Goal: Task Accomplishment & Management: Manage account settings

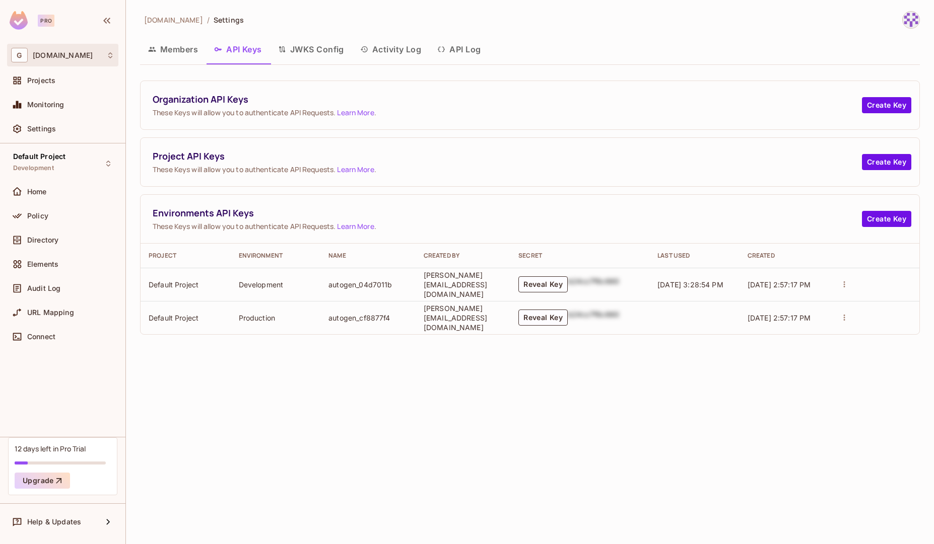
click at [53, 59] on div "G [DOMAIN_NAME]" at bounding box center [62, 55] width 103 height 15
click at [162, 46] on div at bounding box center [467, 272] width 934 height 544
click at [75, 87] on div "Projects" at bounding box center [62, 80] width 111 height 20
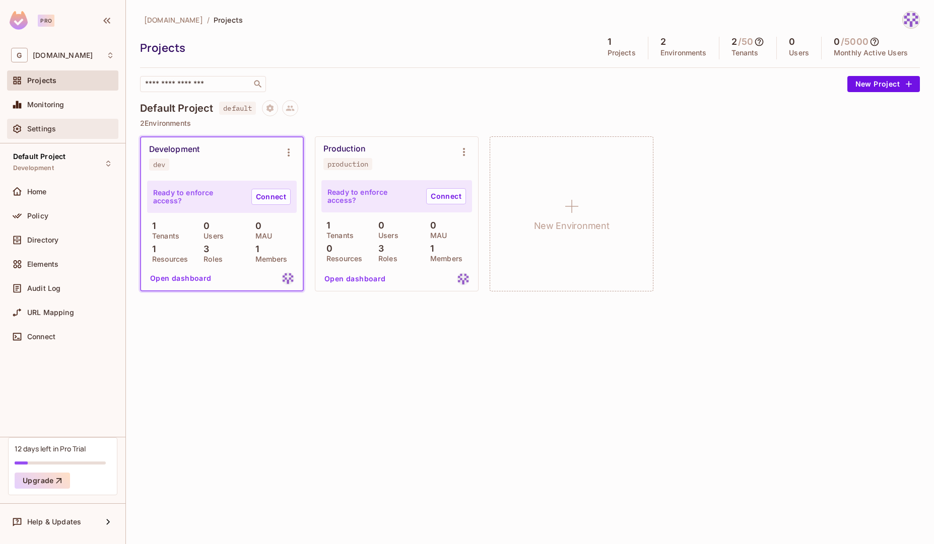
click at [53, 130] on span "Settings" at bounding box center [41, 129] width 29 height 8
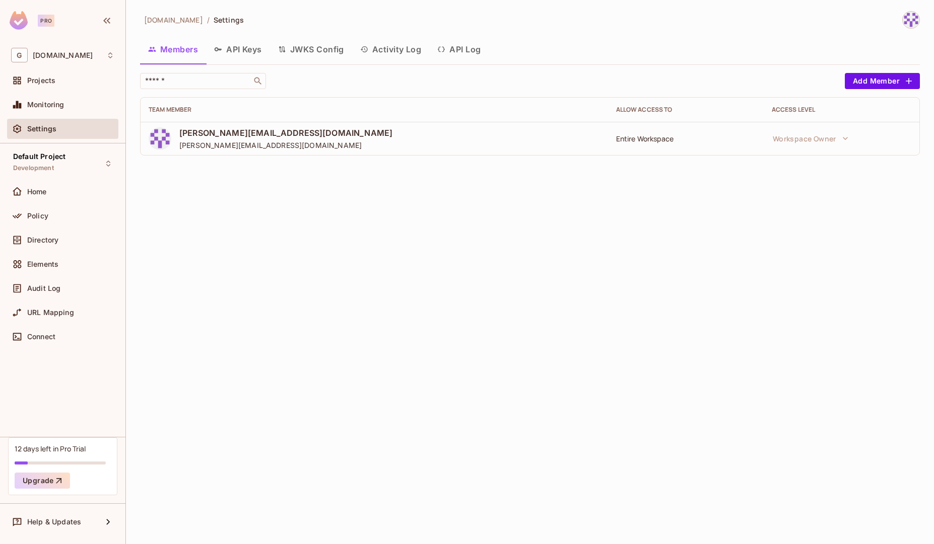
click at [249, 57] on button "API Keys" at bounding box center [238, 49] width 64 height 25
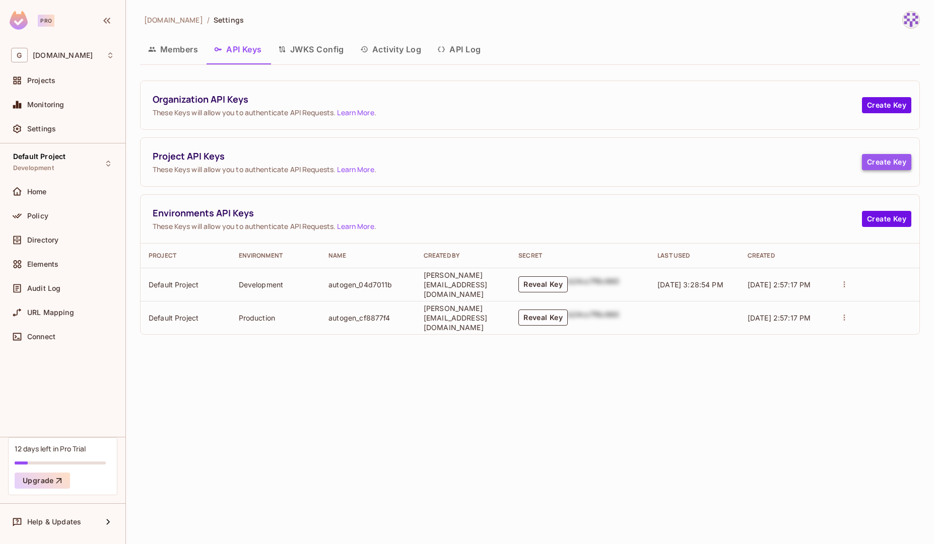
click at [887, 166] on button "Create Key" at bounding box center [886, 162] width 49 height 16
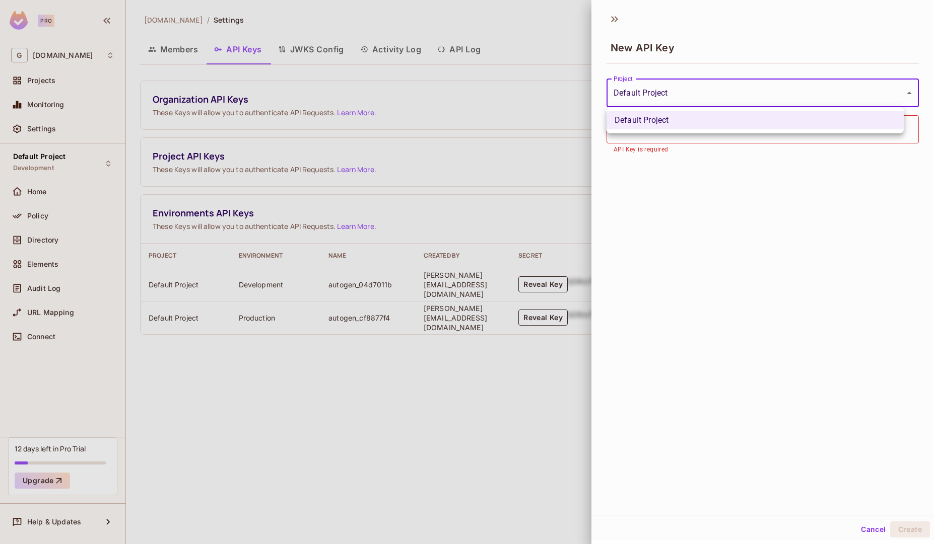
click at [818, 91] on body "**********" at bounding box center [467, 272] width 934 height 544
click at [616, 15] on div at bounding box center [467, 272] width 934 height 544
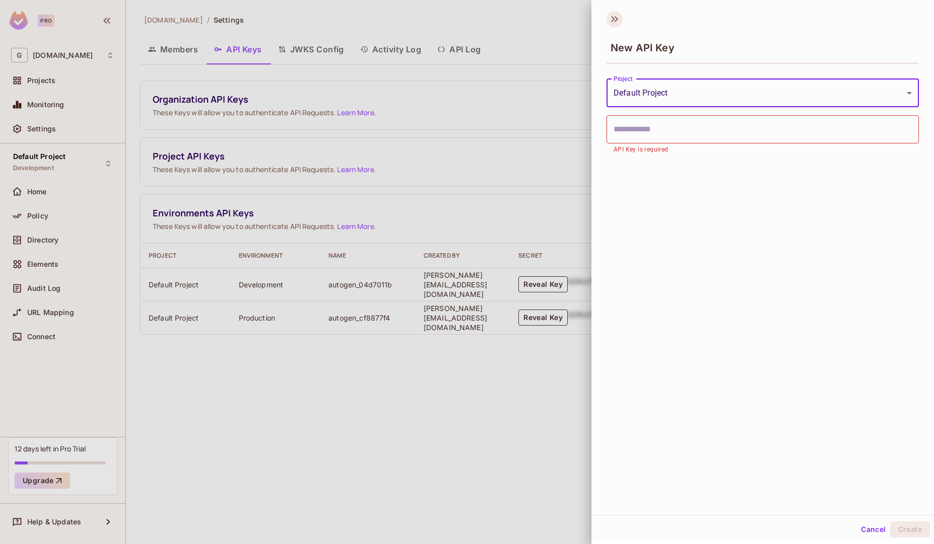
click at [617, 16] on icon at bounding box center [614, 19] width 16 height 16
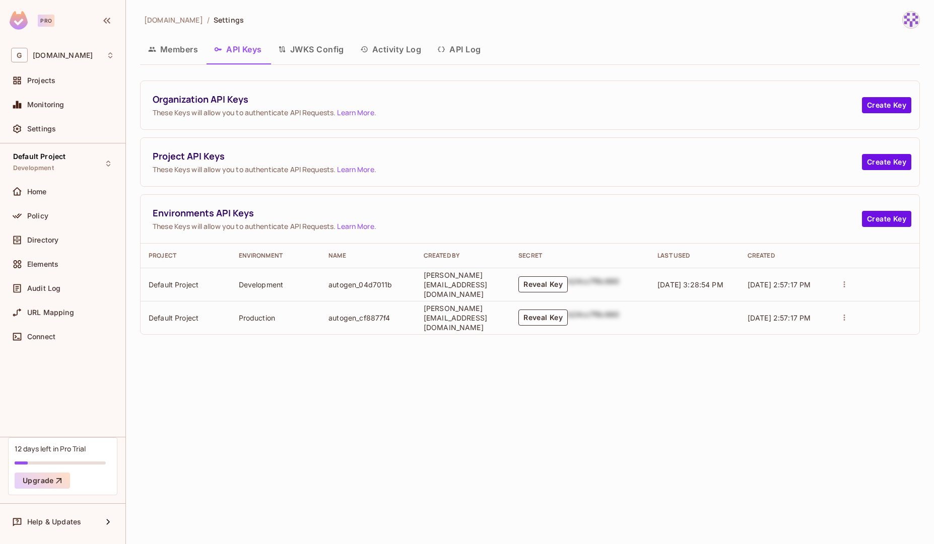
click at [394, 56] on button "Activity Log" at bounding box center [391, 49] width 78 height 25
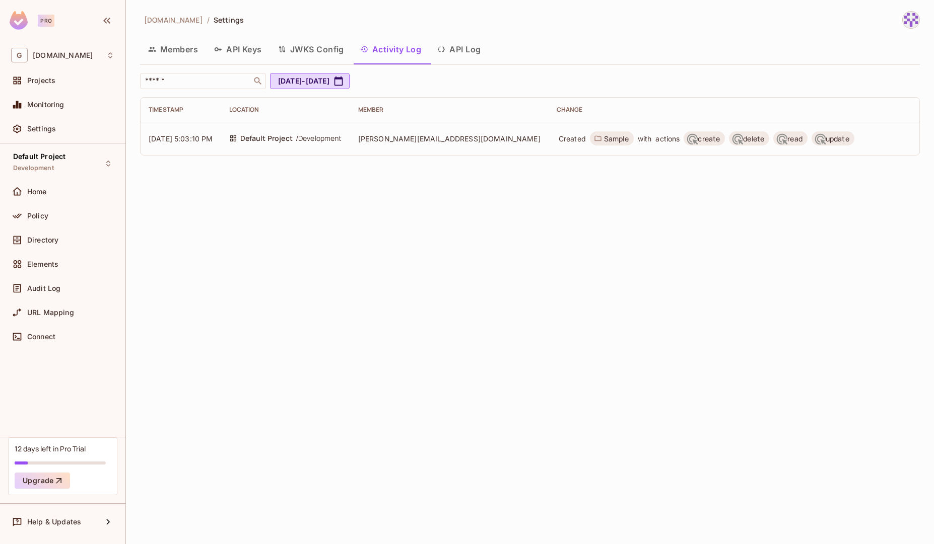
click at [468, 53] on button "API Log" at bounding box center [458, 49] width 59 height 25
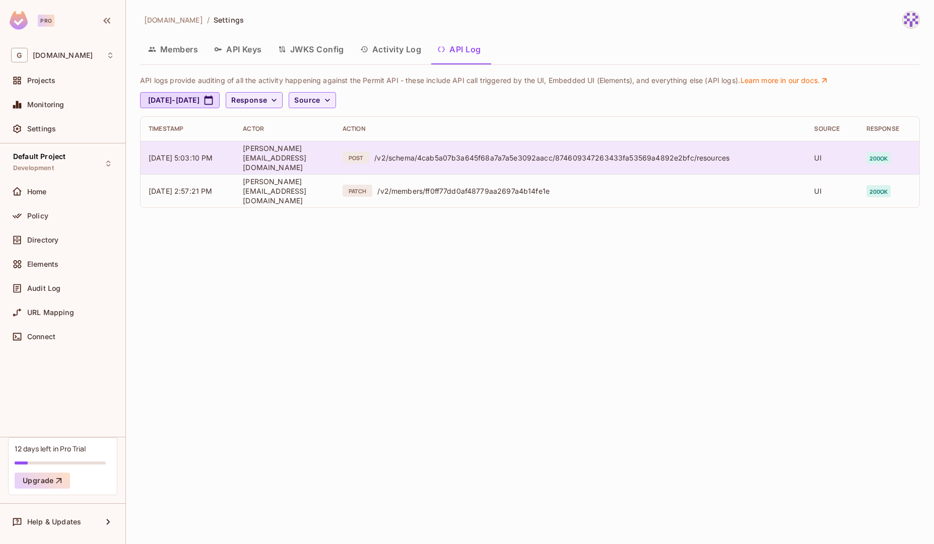
click at [444, 160] on div "/v2/schema/4cab5a07b3a645f68a7a7a5e3092aacc/874609347263433fa53569a4892e2bfc/re…" at bounding box center [585, 158] width 423 height 10
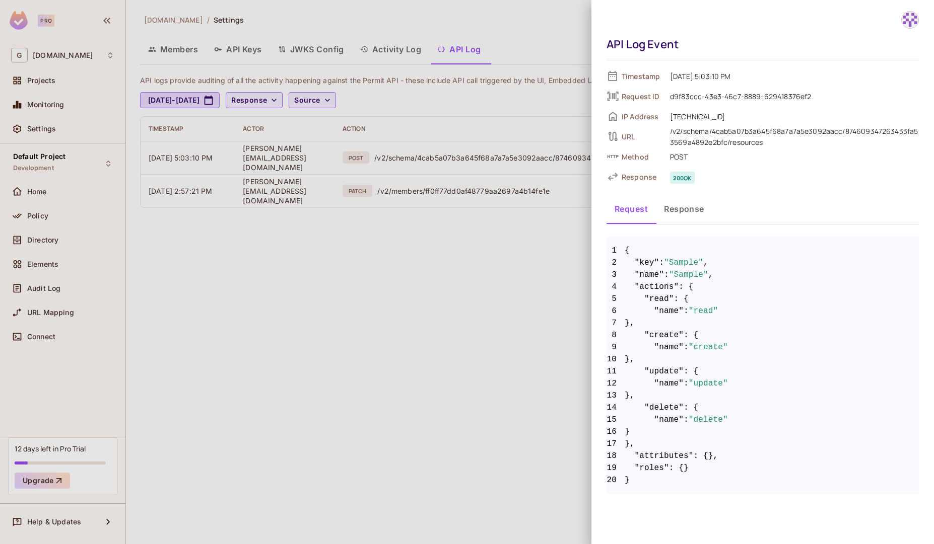
click at [687, 208] on button "Response" at bounding box center [684, 208] width 56 height 25
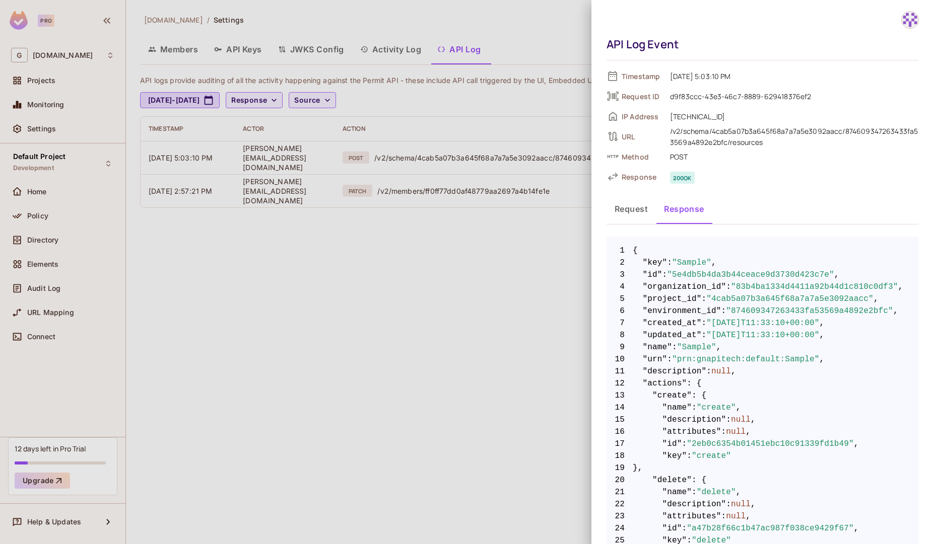
click at [526, 296] on div at bounding box center [467, 272] width 934 height 544
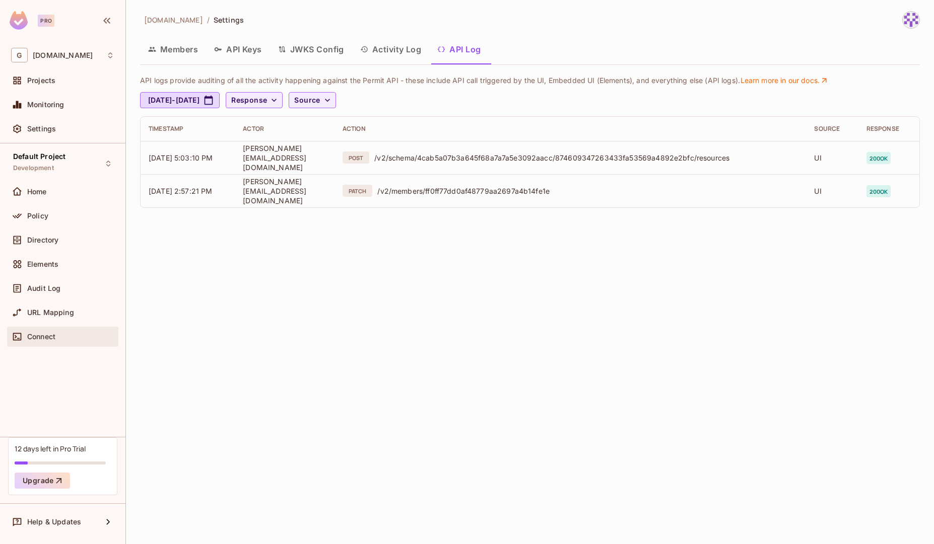
click at [64, 335] on div "Connect" at bounding box center [70, 337] width 87 height 8
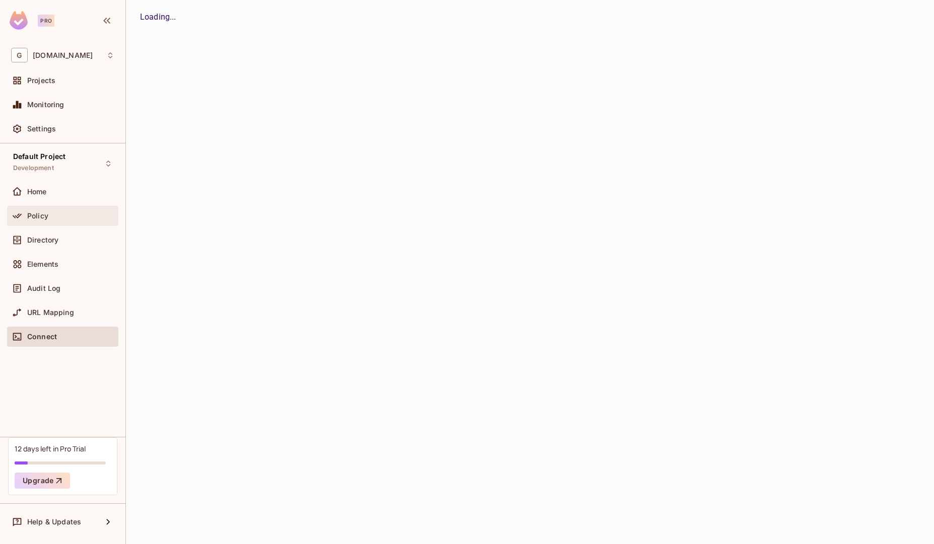
click at [56, 216] on div "Policy" at bounding box center [70, 216] width 87 height 8
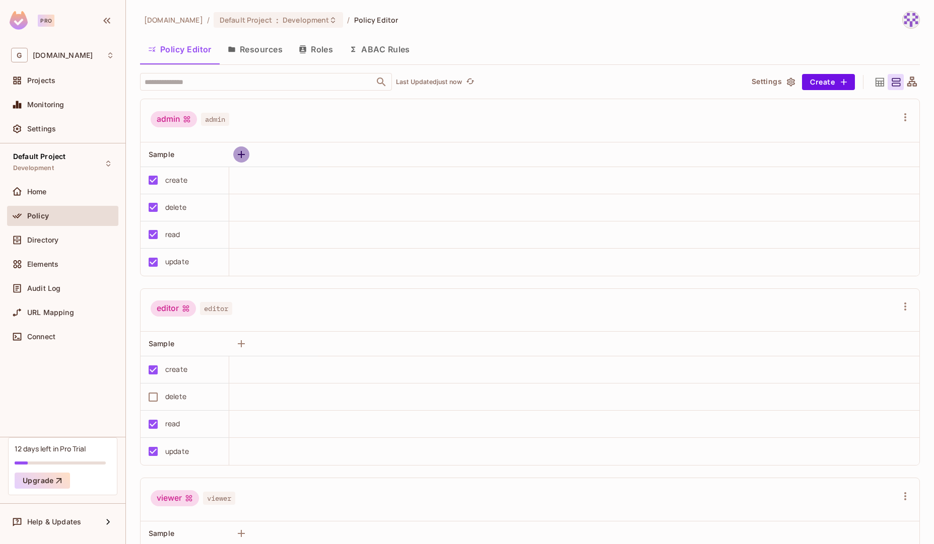
click at [237, 150] on icon "button" at bounding box center [241, 155] width 12 height 12
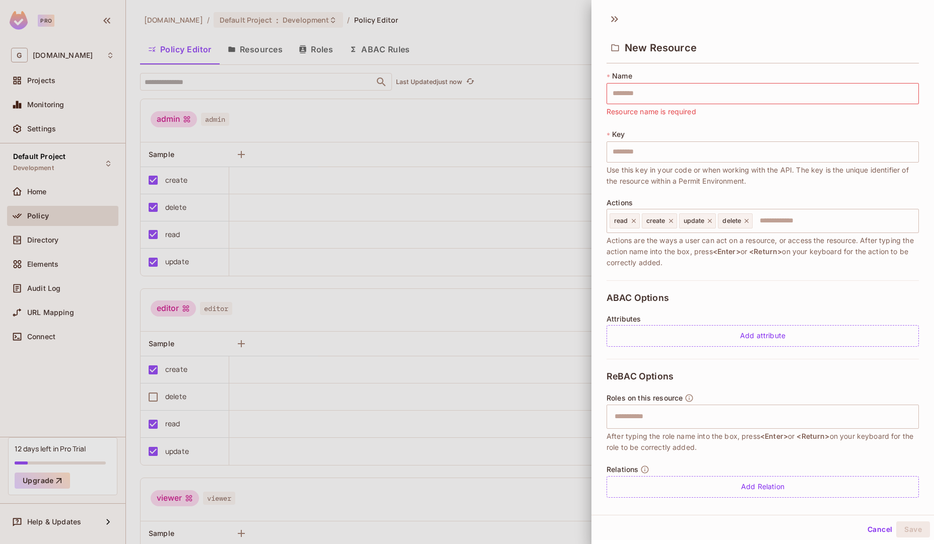
click at [635, 68] on div "* Name ​ Resource name is required * Key ​ Use this key in your code or when wo…" at bounding box center [762, 284] width 342 height 434
drag, startPoint x: 685, startPoint y: 46, endPoint x: 610, endPoint y: 25, distance: 77.8
click at [610, 25] on div "New Resource" at bounding box center [762, 39] width 342 height 56
click at [610, 25] on icon at bounding box center [614, 19] width 16 height 16
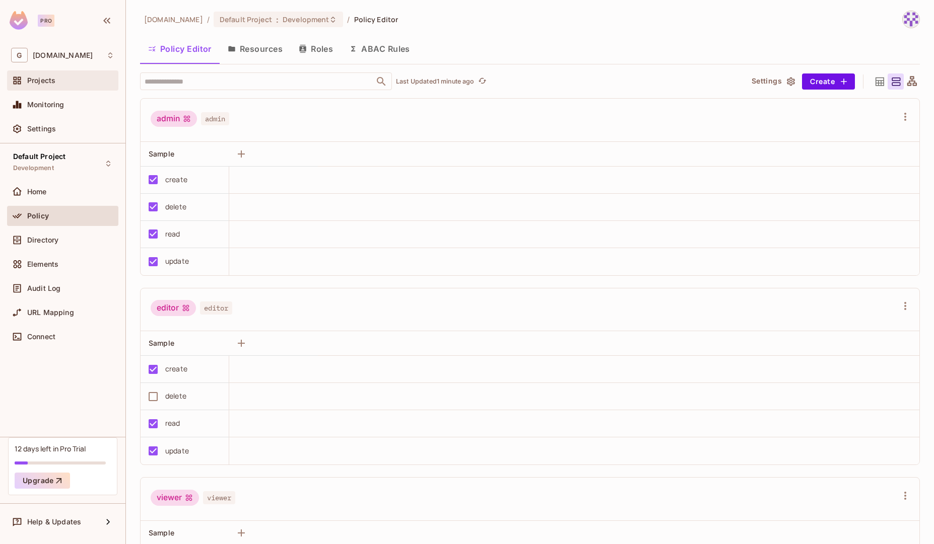
click at [44, 79] on span "Projects" at bounding box center [41, 81] width 28 height 8
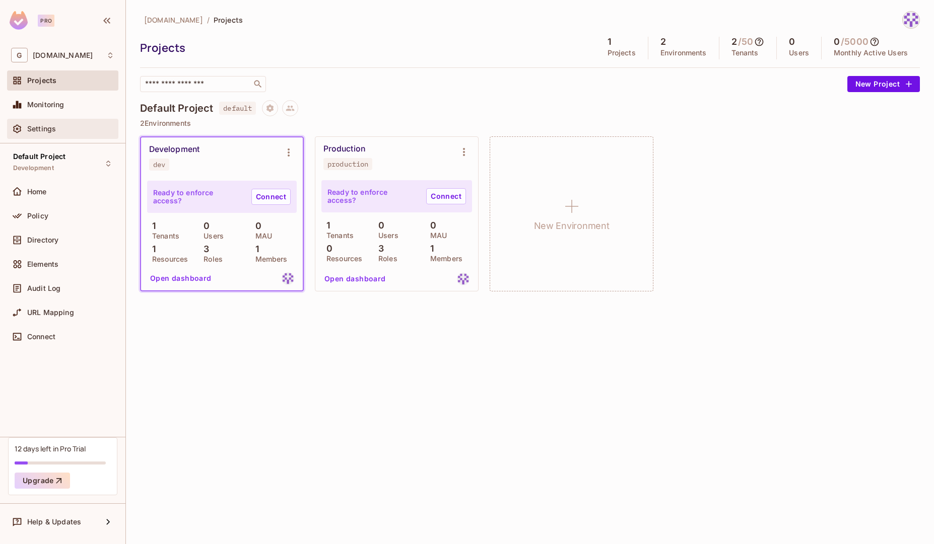
click at [41, 124] on div "Settings" at bounding box center [62, 129] width 103 height 12
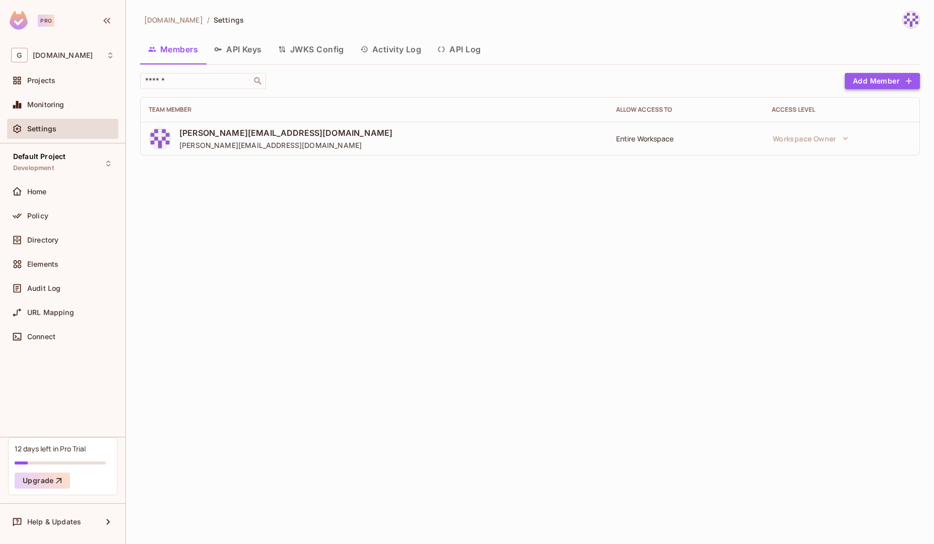
click at [860, 85] on button "Add Member" at bounding box center [881, 81] width 75 height 16
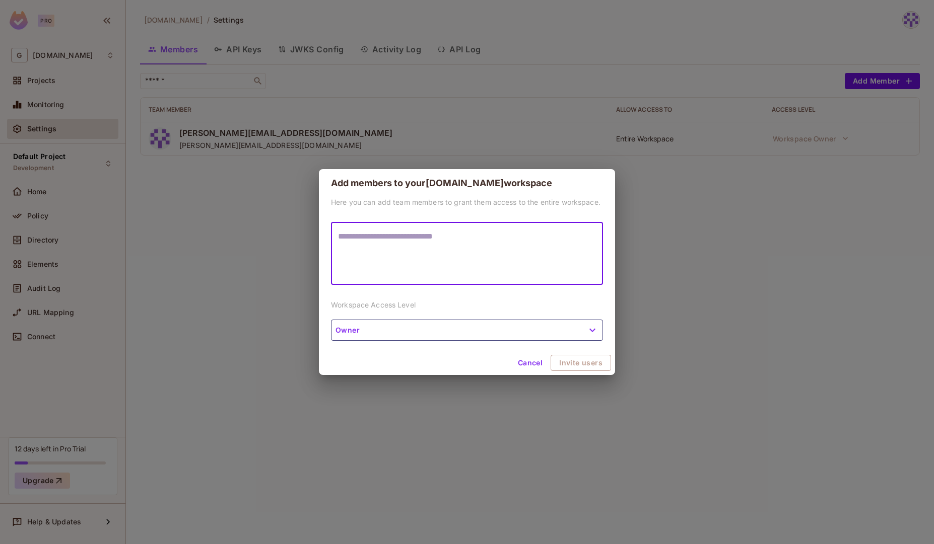
click at [510, 247] on textarea at bounding box center [467, 254] width 258 height 46
click at [393, 240] on textarea at bounding box center [467, 254] width 258 height 46
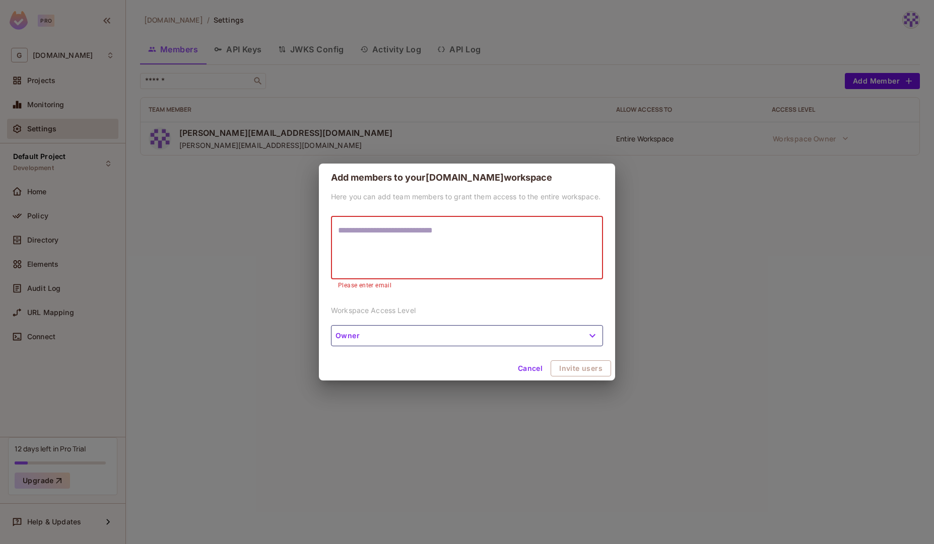
click at [441, 249] on textarea at bounding box center [467, 248] width 258 height 46
paste textarea "**********"
click at [339, 230] on textarea "**********" at bounding box center [467, 248] width 258 height 46
click at [502, 238] on textarea "**********" at bounding box center [467, 248] width 258 height 46
type textarea "**********"
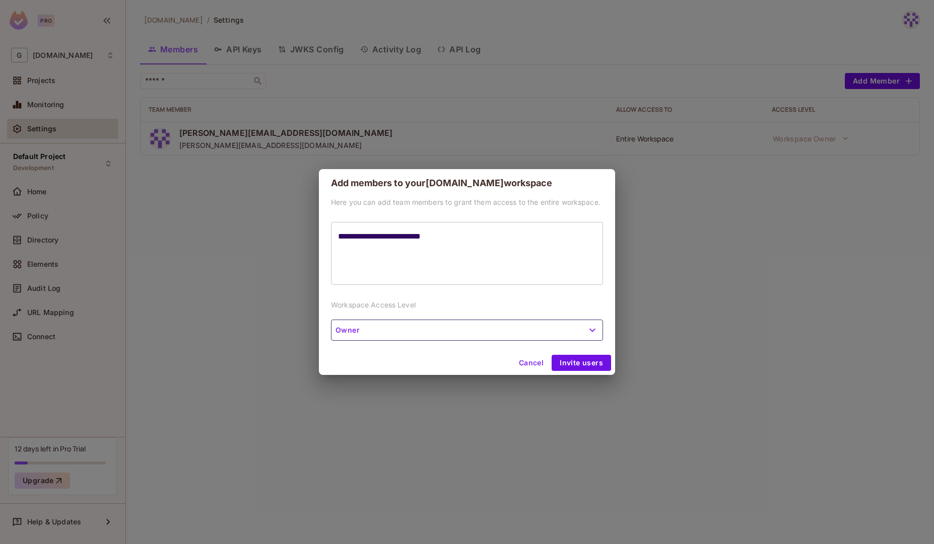
click at [480, 343] on div "**********" at bounding box center [467, 274] width 296 height 154
click at [557, 333] on button "Owner" at bounding box center [467, 330] width 272 height 21
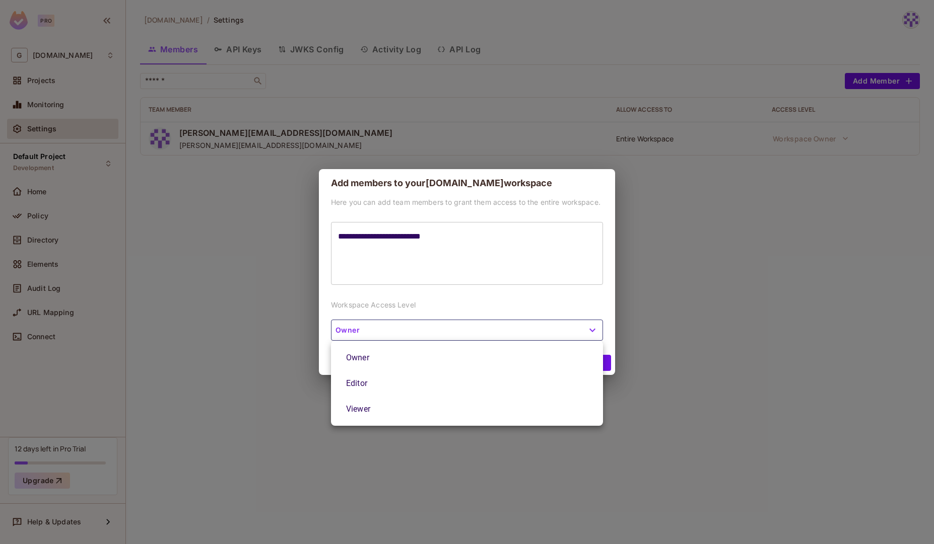
click at [557, 333] on div at bounding box center [467, 272] width 934 height 544
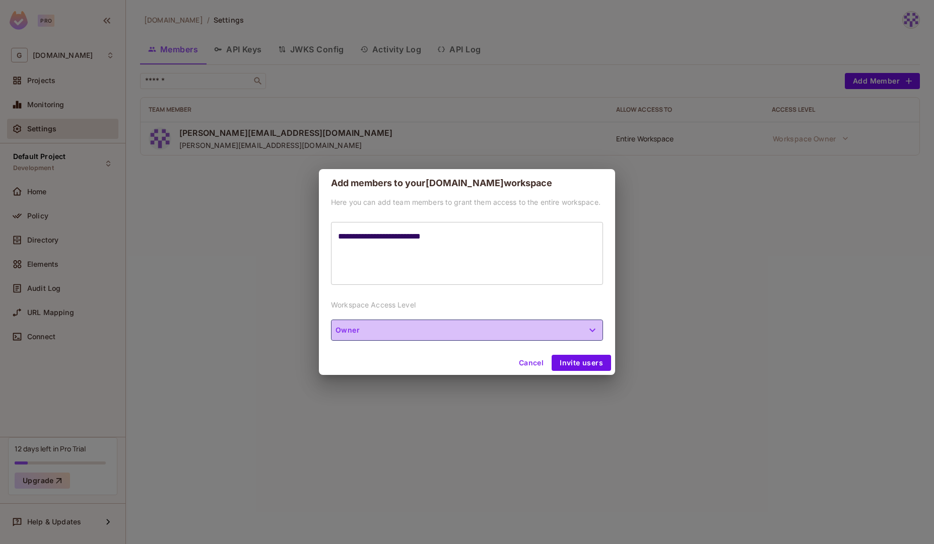
click at [557, 333] on button "Owner" at bounding box center [467, 330] width 272 height 21
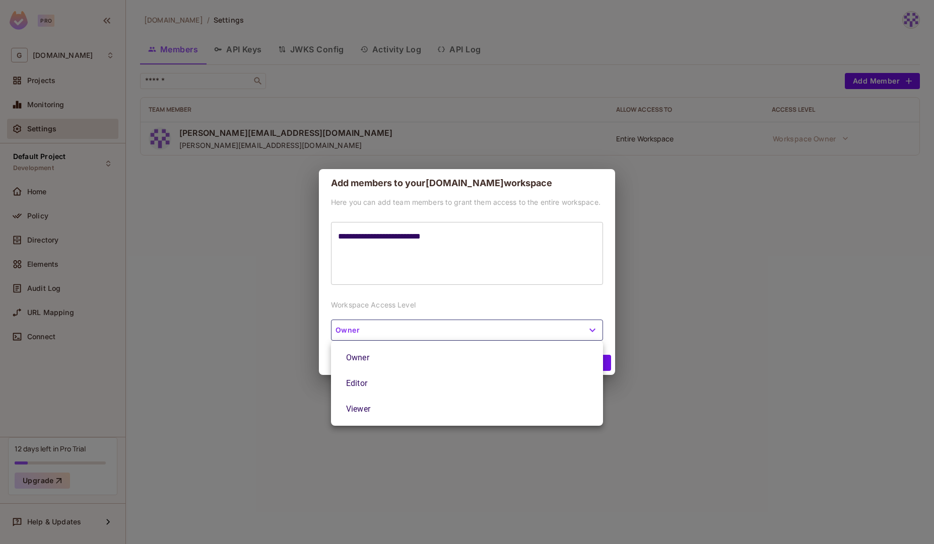
click at [557, 333] on div at bounding box center [467, 272] width 934 height 544
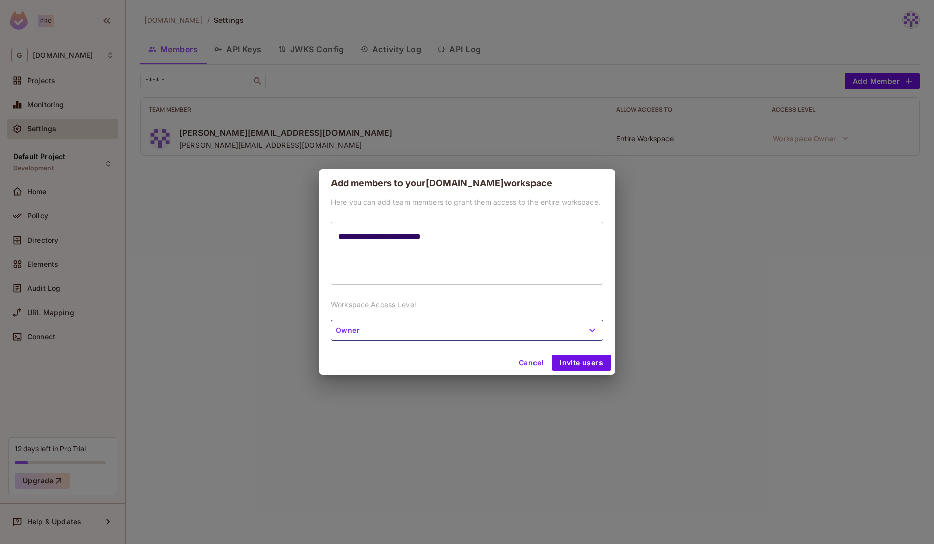
click at [528, 280] on div "**********" at bounding box center [467, 253] width 272 height 63
click at [574, 360] on button "Invite users" at bounding box center [580, 363] width 59 height 16
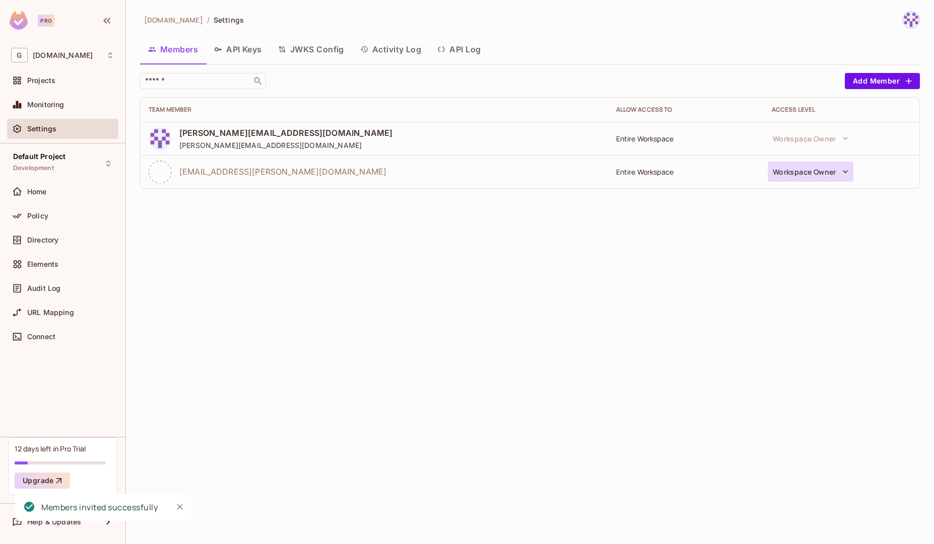
click at [850, 170] on button "Workspace Owner" at bounding box center [810, 172] width 86 height 20
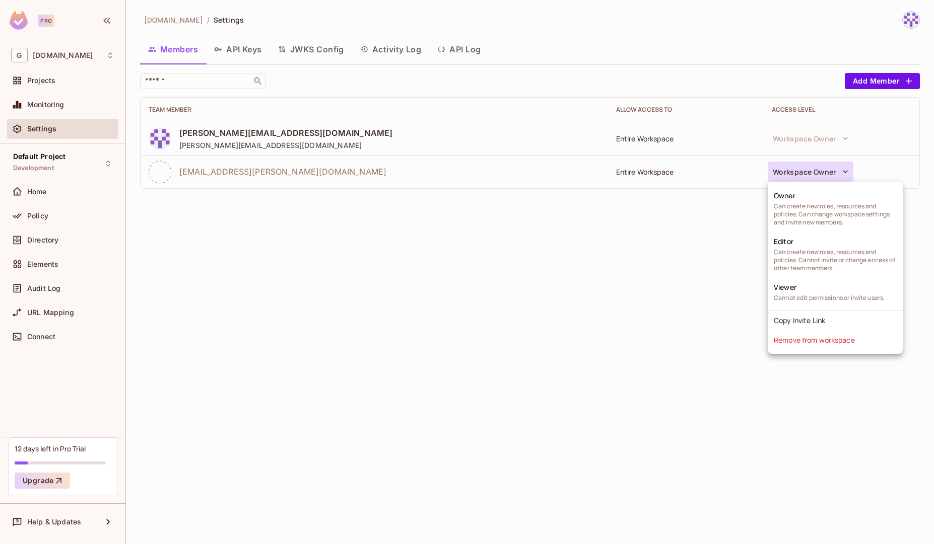
click at [688, 343] on div at bounding box center [467, 272] width 934 height 544
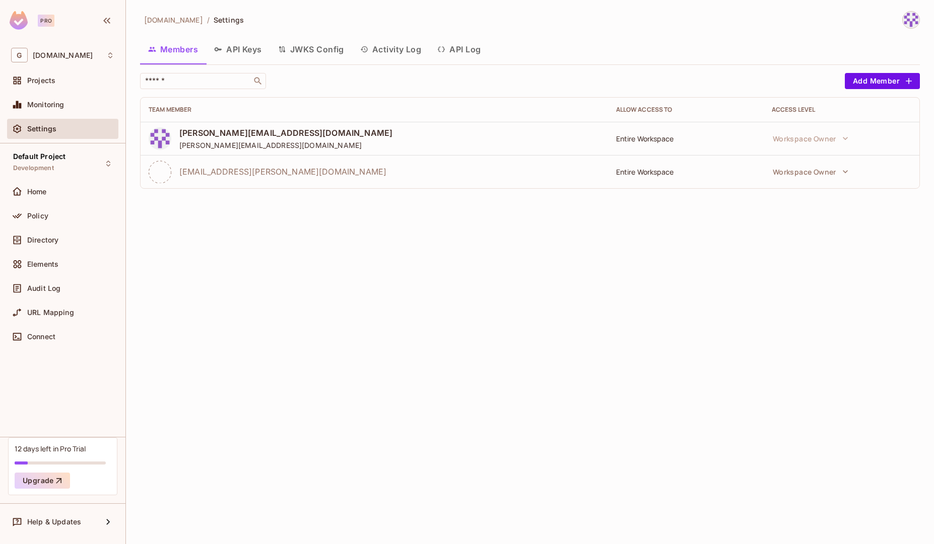
click at [169, 170] on icon at bounding box center [160, 172] width 23 height 23
click at [159, 168] on icon at bounding box center [160, 172] width 23 height 23
click at [841, 170] on icon "button" at bounding box center [845, 172] width 10 height 10
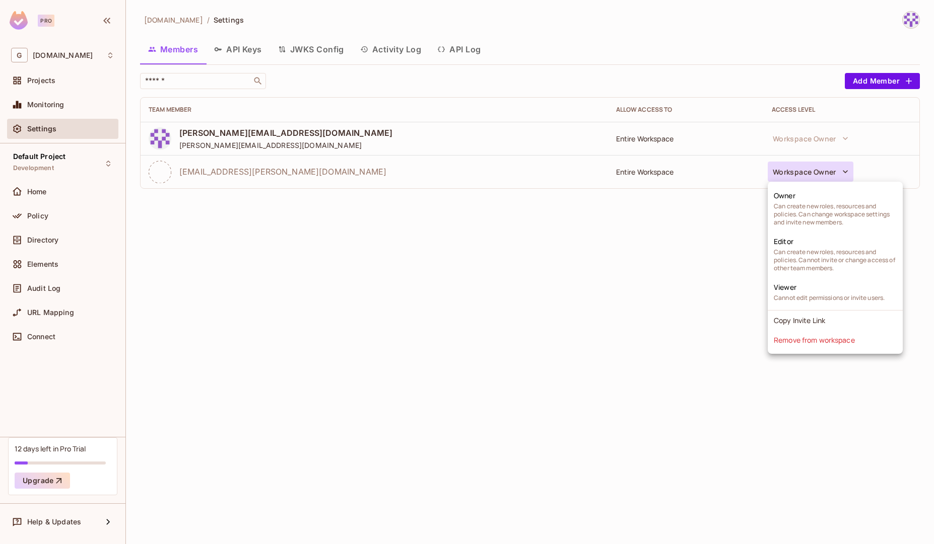
click at [747, 284] on div at bounding box center [467, 272] width 934 height 544
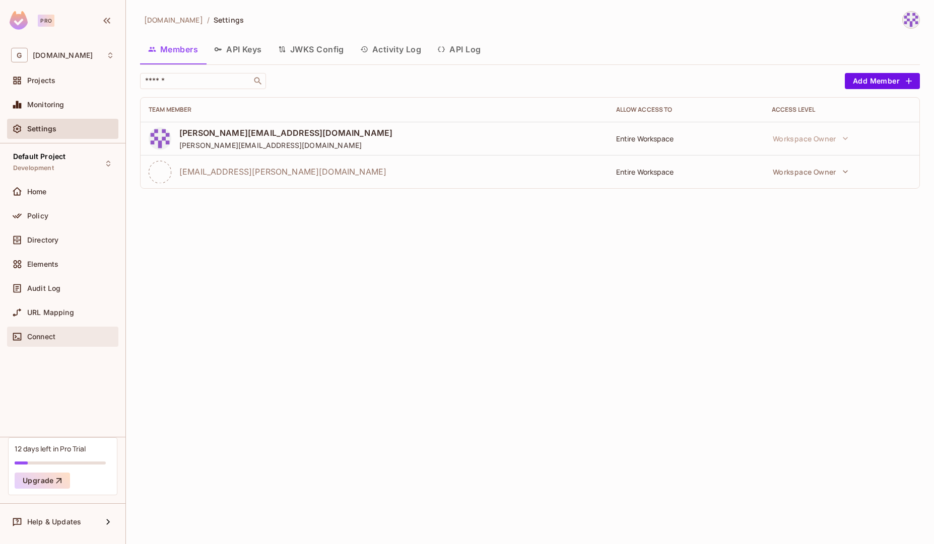
click at [54, 328] on div "Connect" at bounding box center [62, 337] width 111 height 20
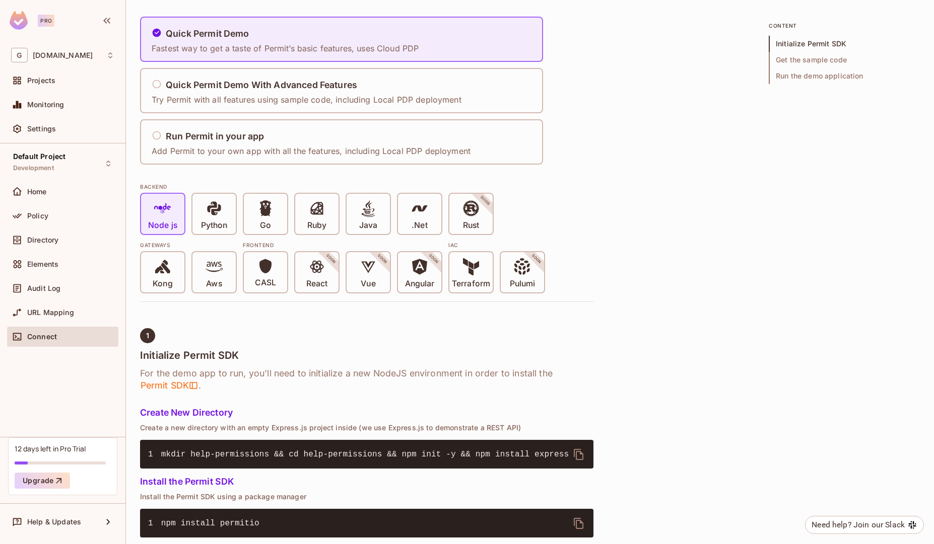
scroll to position [73, 0]
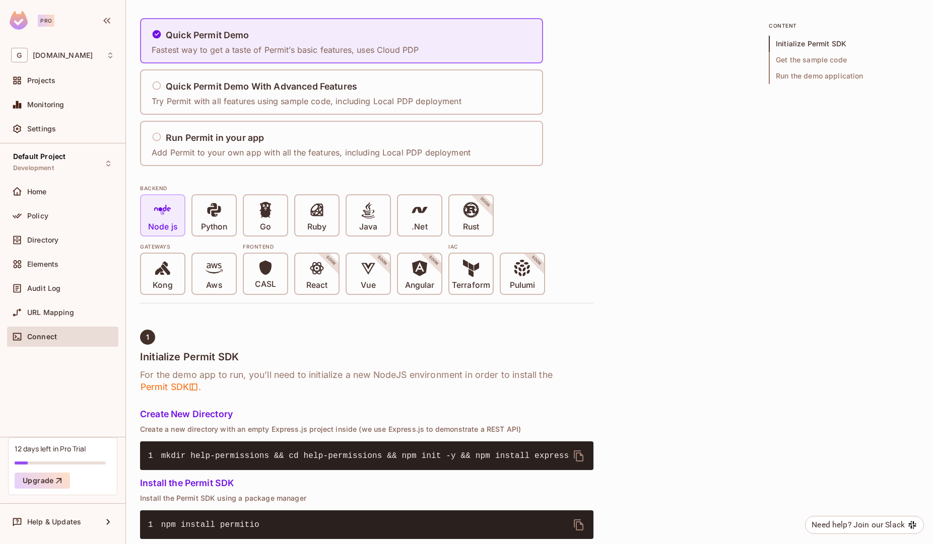
click at [148, 208] on span "Node js" at bounding box center [162, 216] width 29 height 31
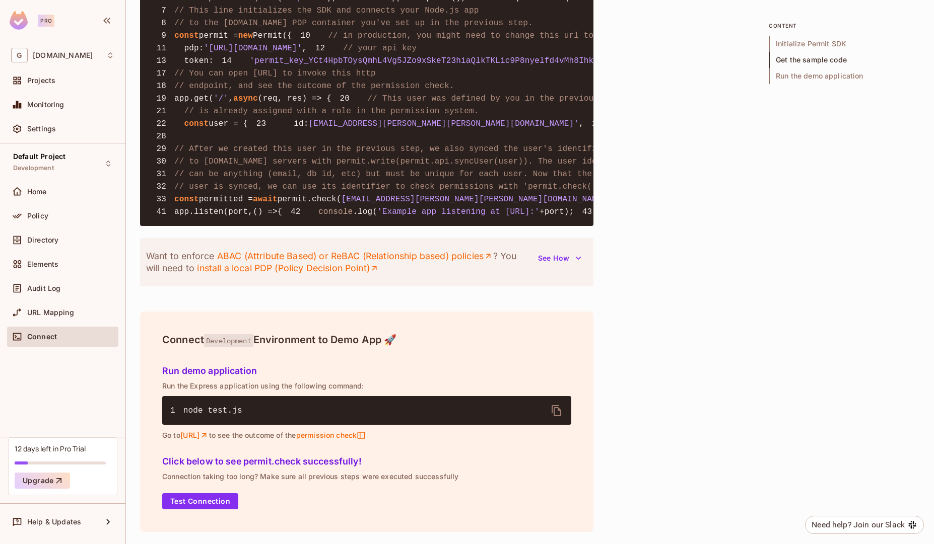
scroll to position [0, 0]
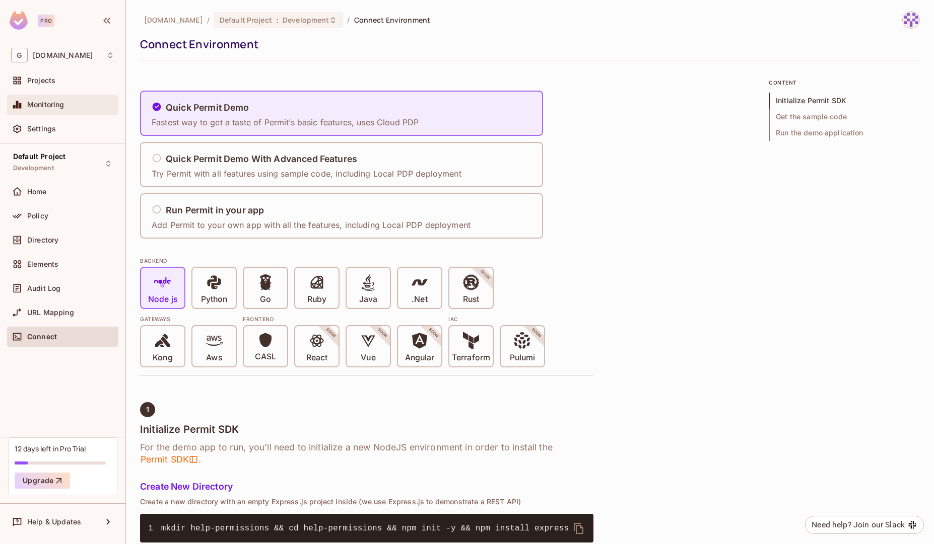
click at [54, 106] on span "Monitoring" at bounding box center [45, 105] width 37 height 8
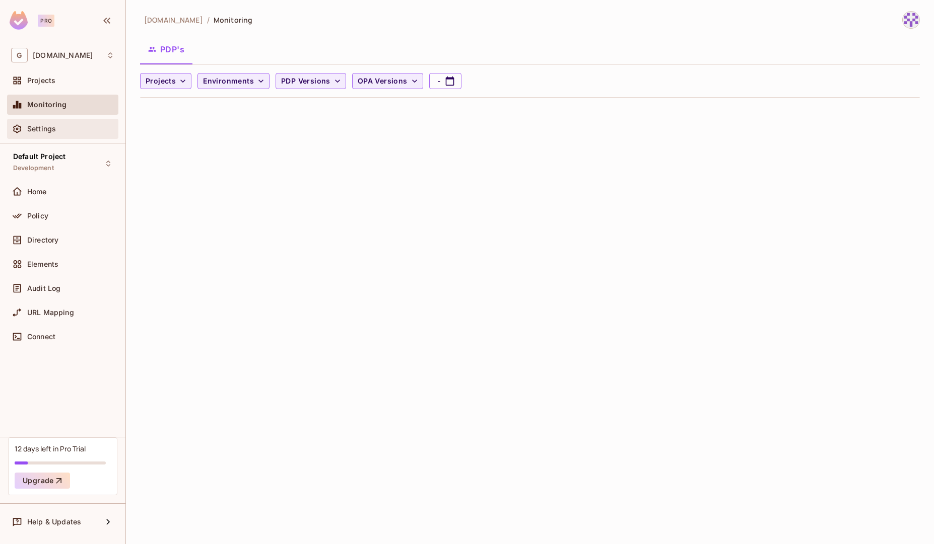
click at [54, 128] on span "Settings" at bounding box center [41, 129] width 29 height 8
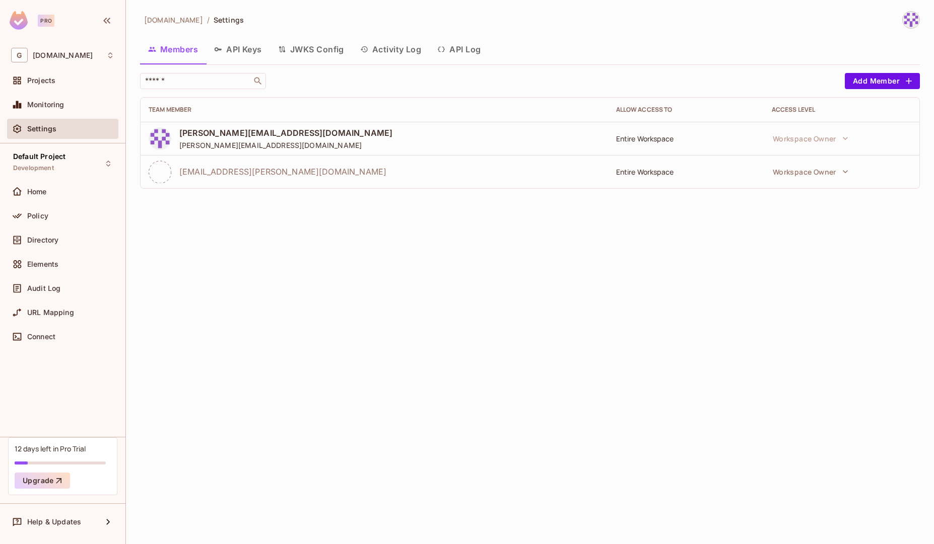
click at [469, 47] on button "API Log" at bounding box center [458, 49] width 59 height 25
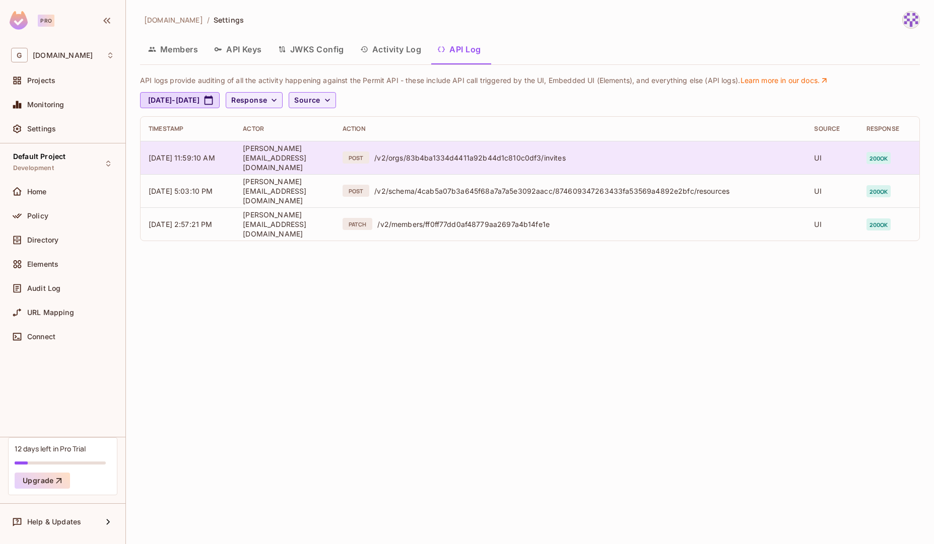
click at [306, 161] on span "[PERSON_NAME][EMAIL_ADDRESS][DOMAIN_NAME]" at bounding box center [274, 158] width 63 height 28
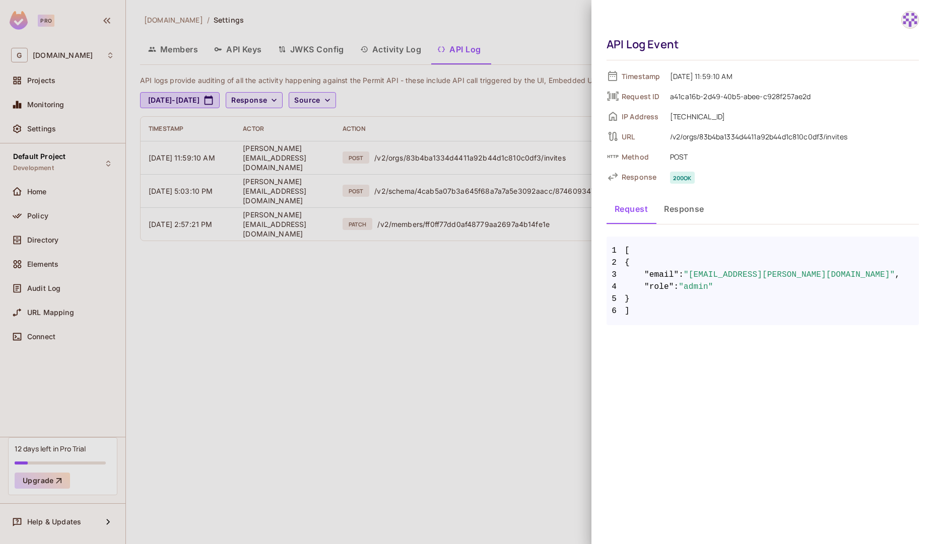
click at [679, 212] on button "Response" at bounding box center [684, 208] width 56 height 25
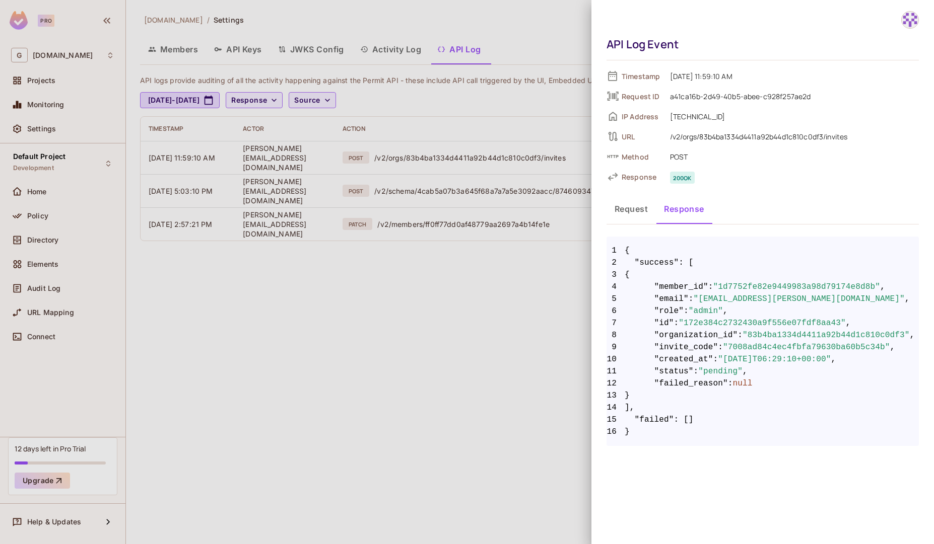
click at [639, 223] on div "Request Response" at bounding box center [762, 210] width 312 height 28
click at [627, 215] on button "Request" at bounding box center [630, 208] width 49 height 25
